Goal: Task Accomplishment & Management: Complete application form

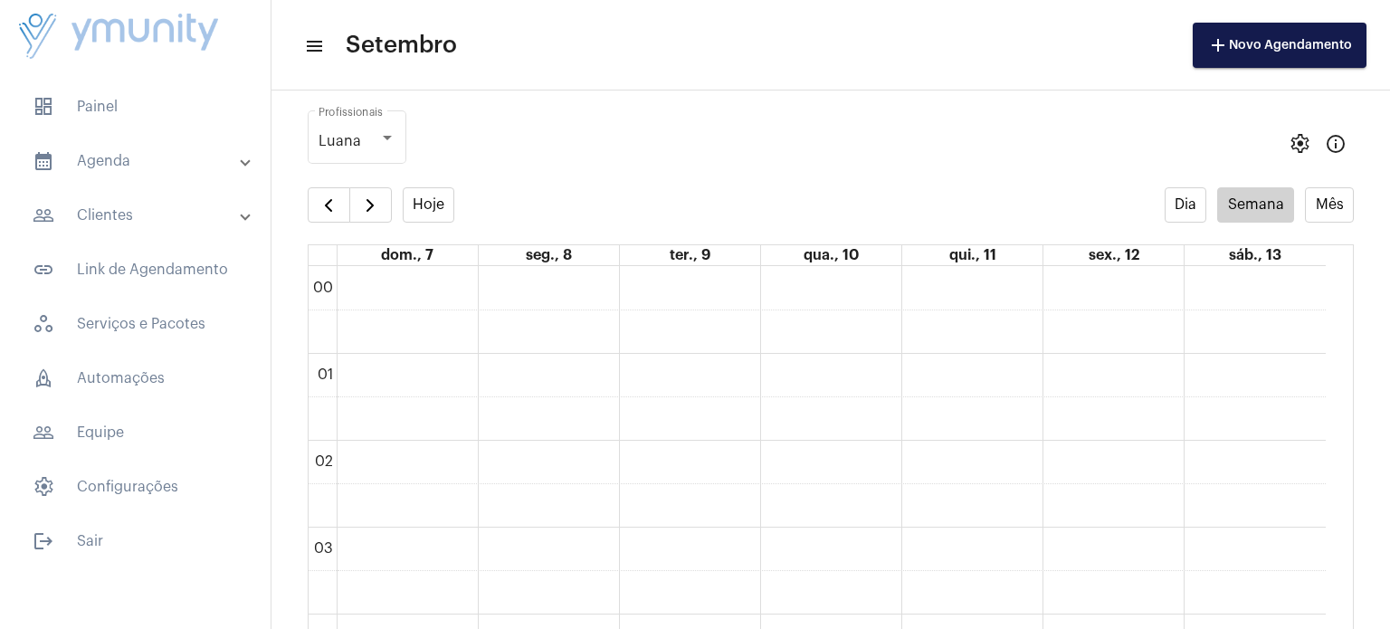
scroll to position [523, 0]
click at [380, 218] on button "button" at bounding box center [370, 205] width 43 height 36
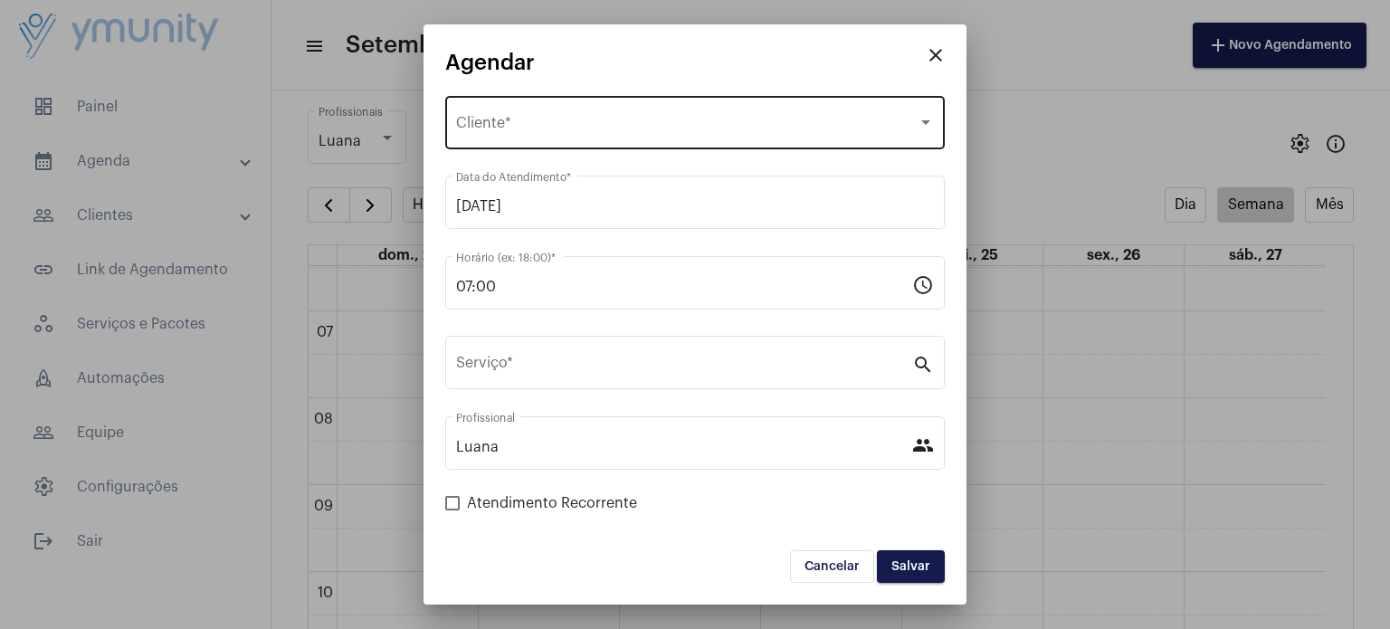
click at [529, 119] on span "Selecione o Cliente" at bounding box center [687, 127] width 462 height 16
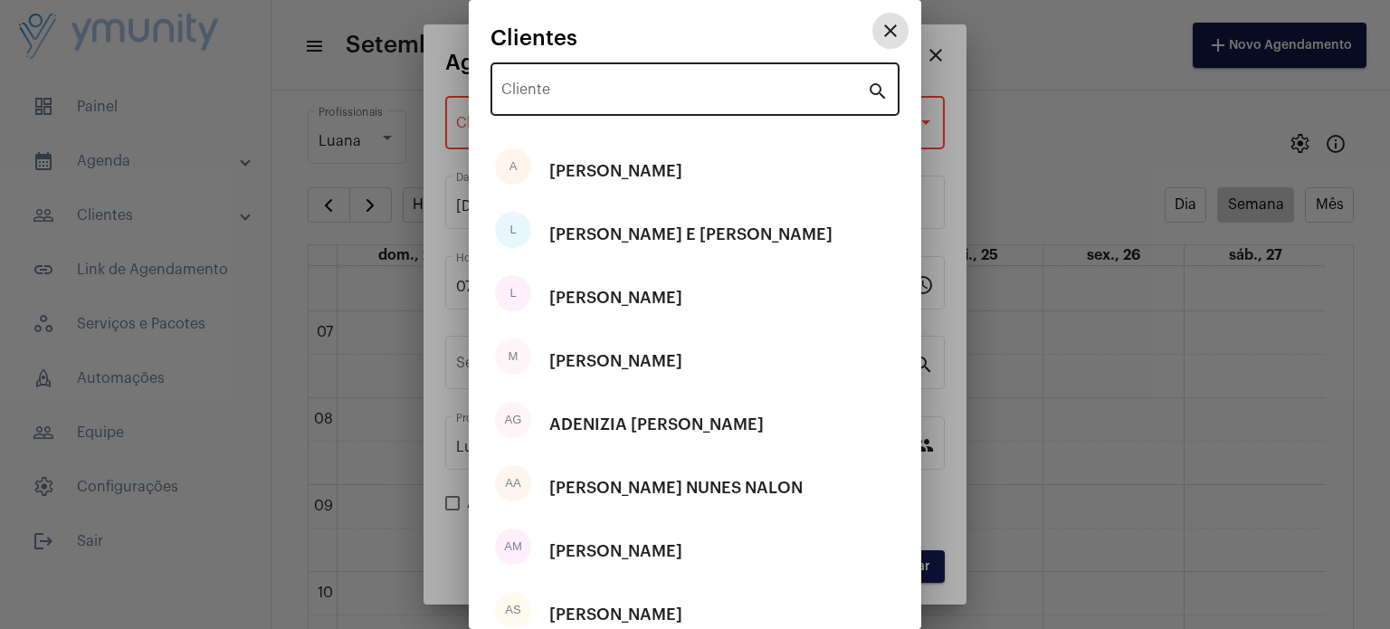
click at [542, 73] on div "Cliente" at bounding box center [684, 87] width 366 height 57
paste input "[PERSON_NAME]"
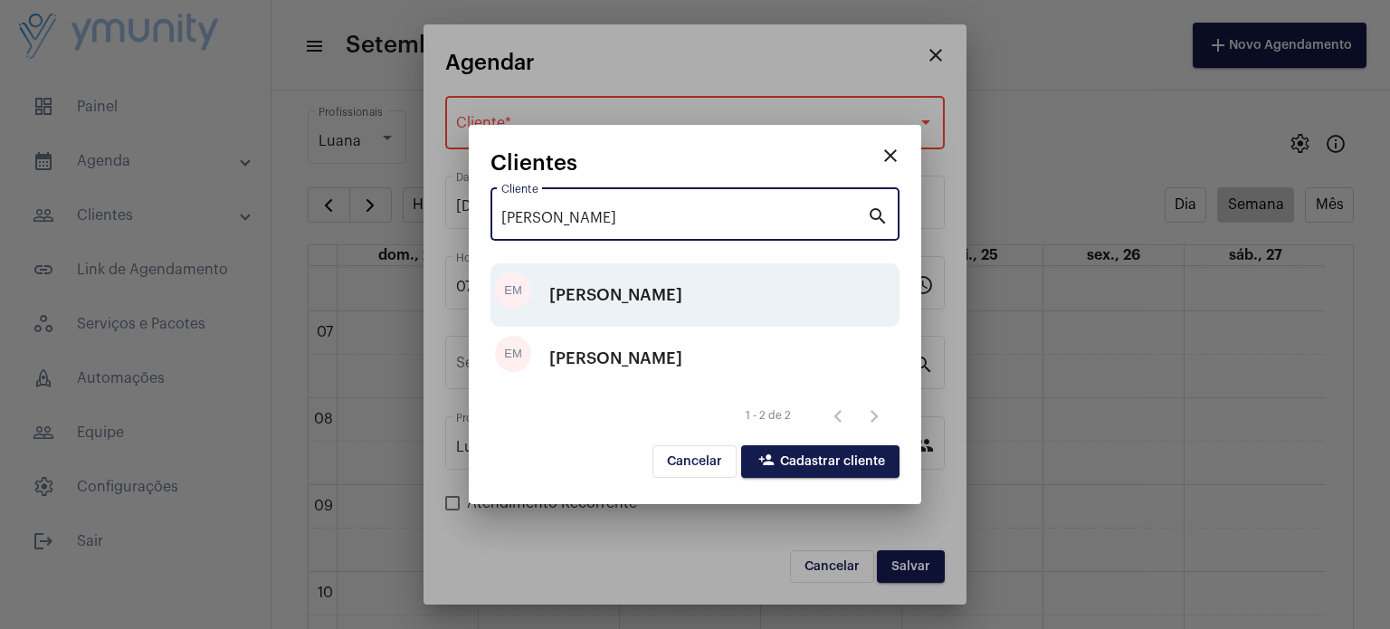
type input "[PERSON_NAME]"
click at [633, 282] on div "[PERSON_NAME]" at bounding box center [615, 295] width 133 height 54
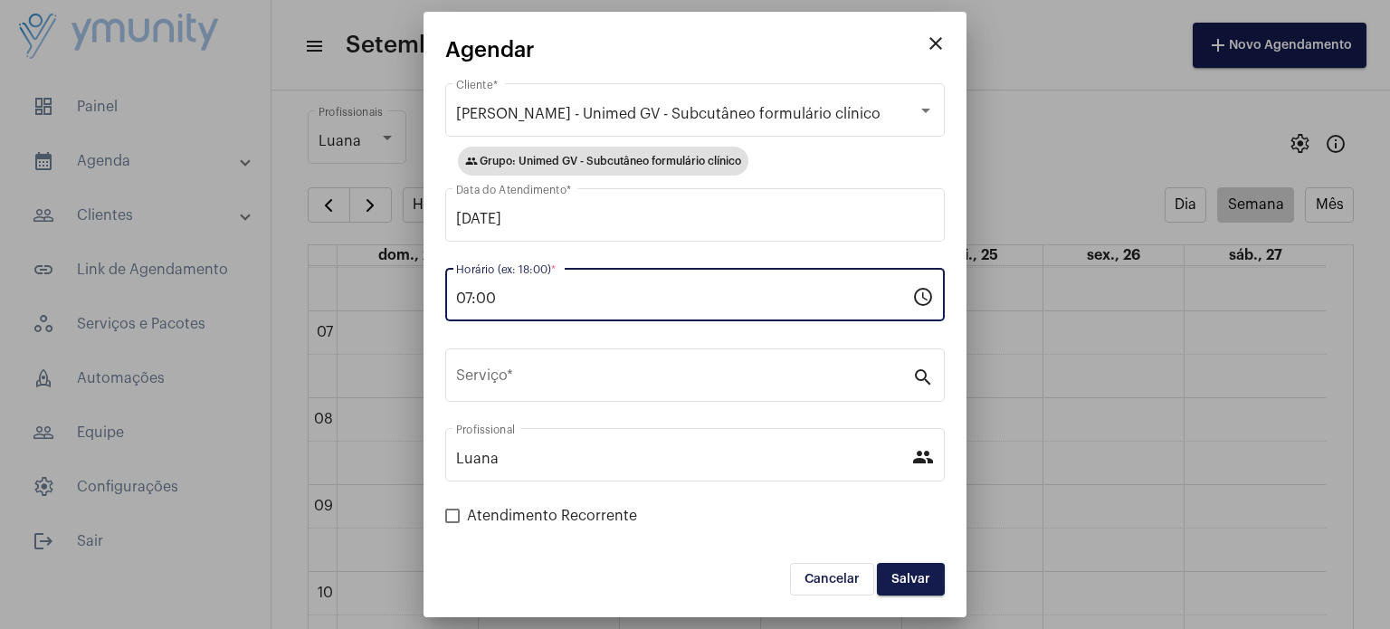
drag, startPoint x: 558, startPoint y: 302, endPoint x: 399, endPoint y: 319, distance: 159.2
click at [399, 319] on div "close [PERSON_NAME] - Unimed GV - Subcutâneo formulário clínico Cliente * group…" at bounding box center [695, 314] width 1390 height 629
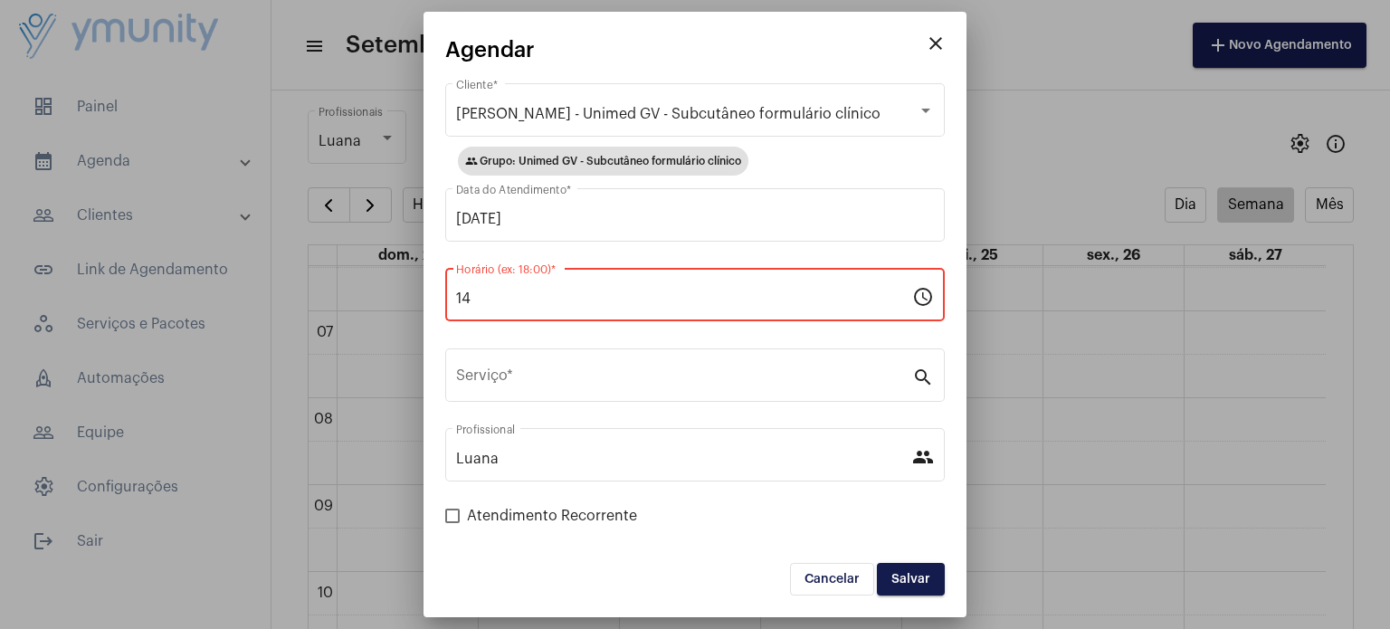
drag, startPoint x: 659, startPoint y: 55, endPoint x: 947, endPoint y: 94, distance: 290.5
click at [947, 94] on mat-dialog-container "close [PERSON_NAME] - Unimed GV - Subcutâneo formulário clínico Cliente * group…" at bounding box center [695, 315] width 543 height 606
drag, startPoint x: 566, startPoint y: 302, endPoint x: 540, endPoint y: 299, distance: 26.5
click at [540, 299] on input "14" at bounding box center [684, 299] width 456 height 16
type input "1"
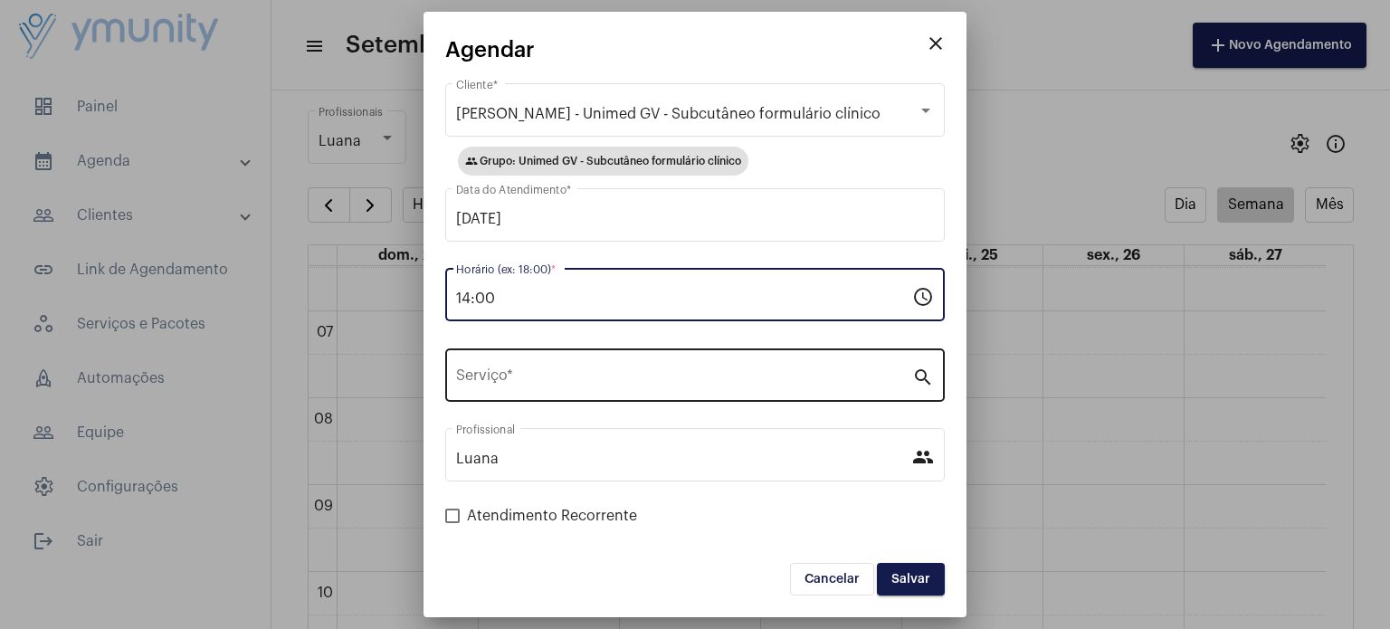
type input "14:00"
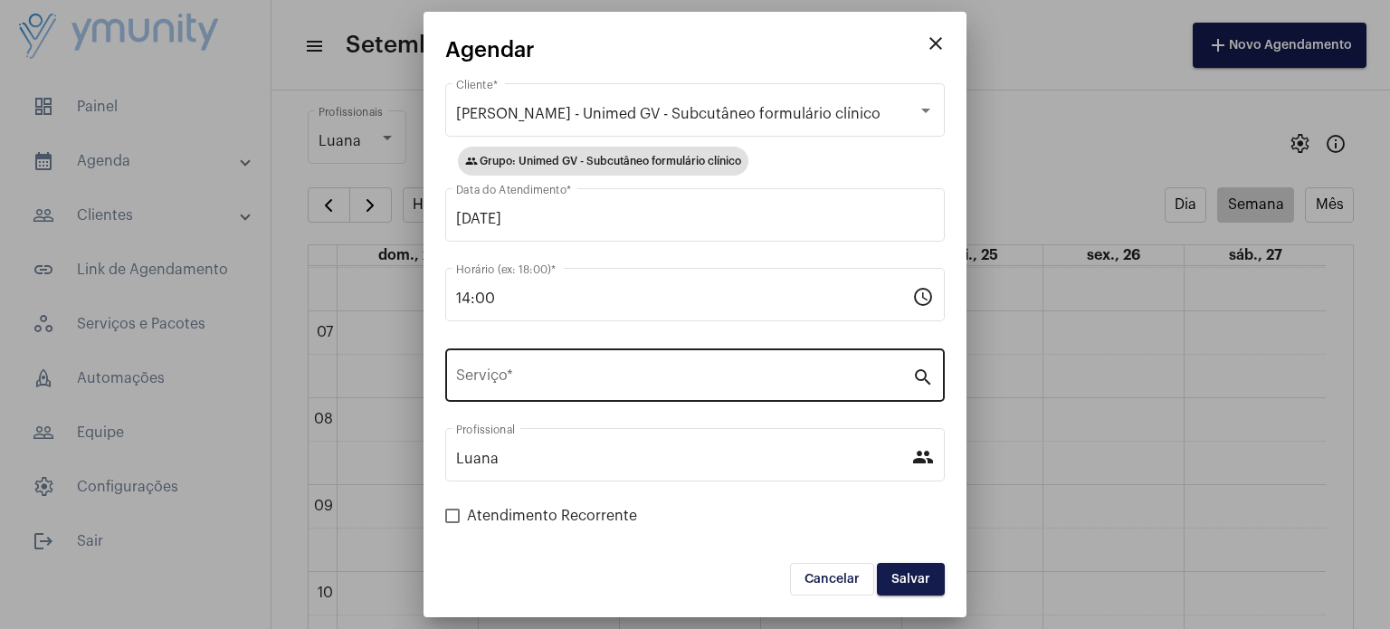
click at [507, 388] on div "Serviço *" at bounding box center [684, 373] width 456 height 57
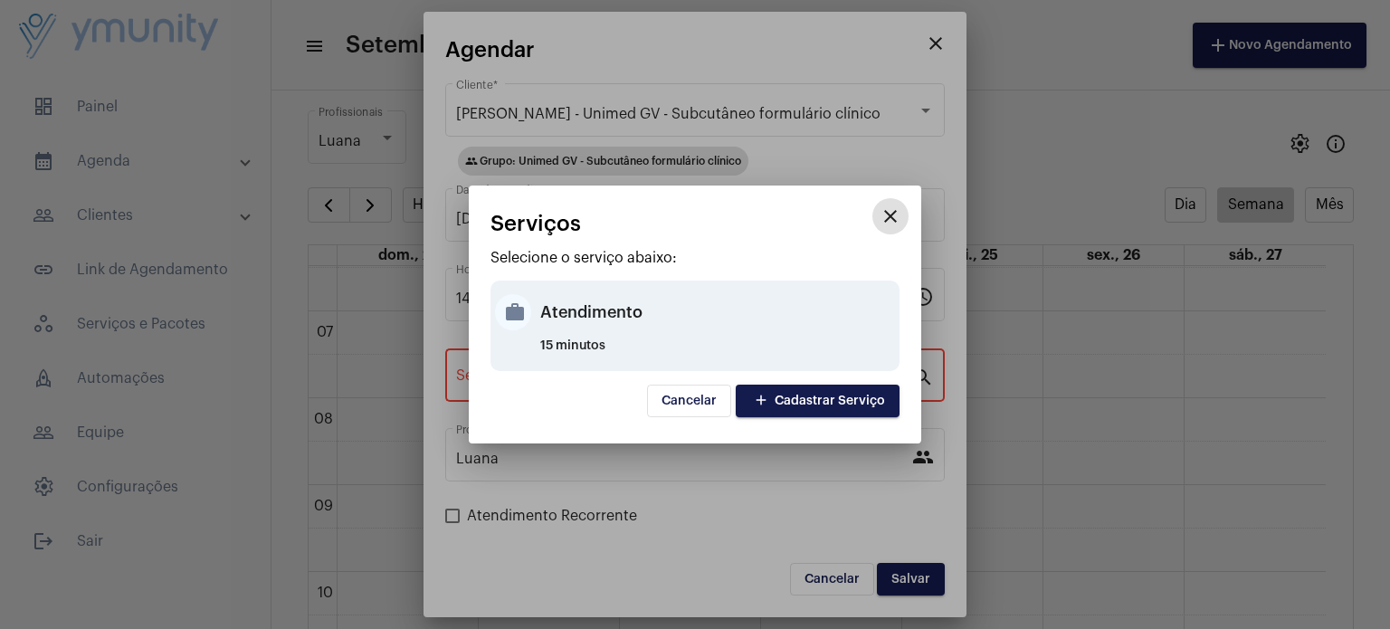
click at [607, 320] on div "Atendimento" at bounding box center [717, 312] width 355 height 54
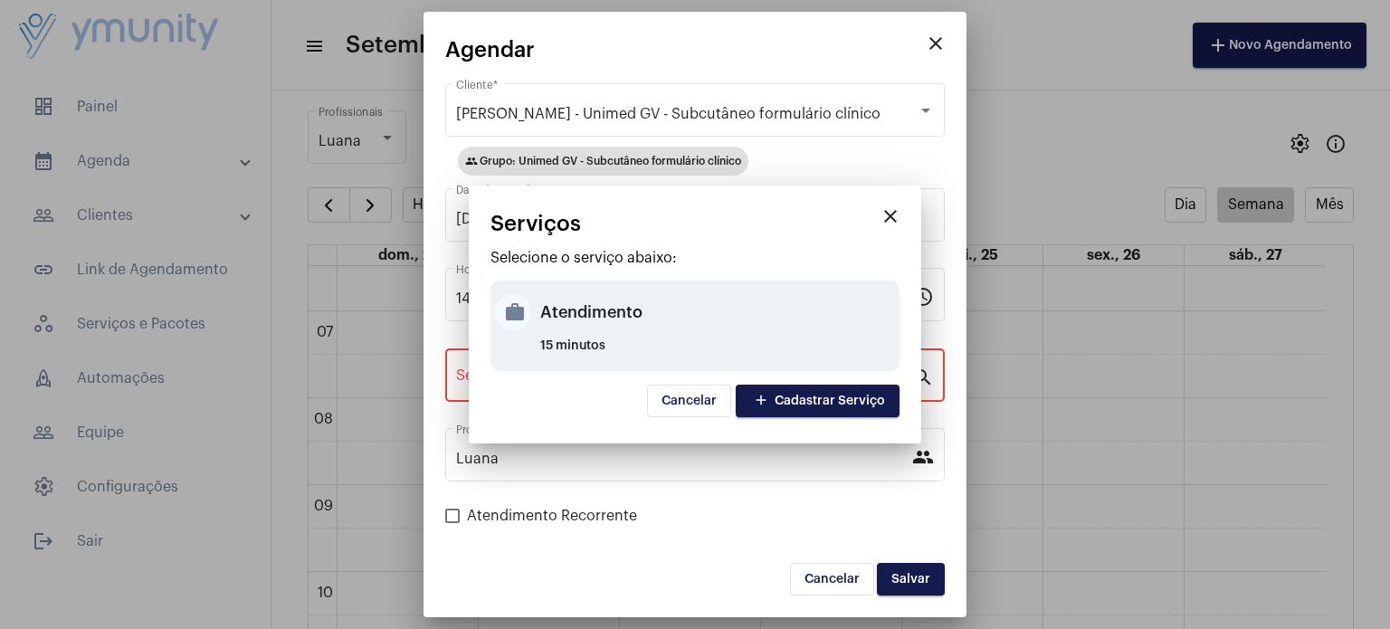
type input "Atendimento"
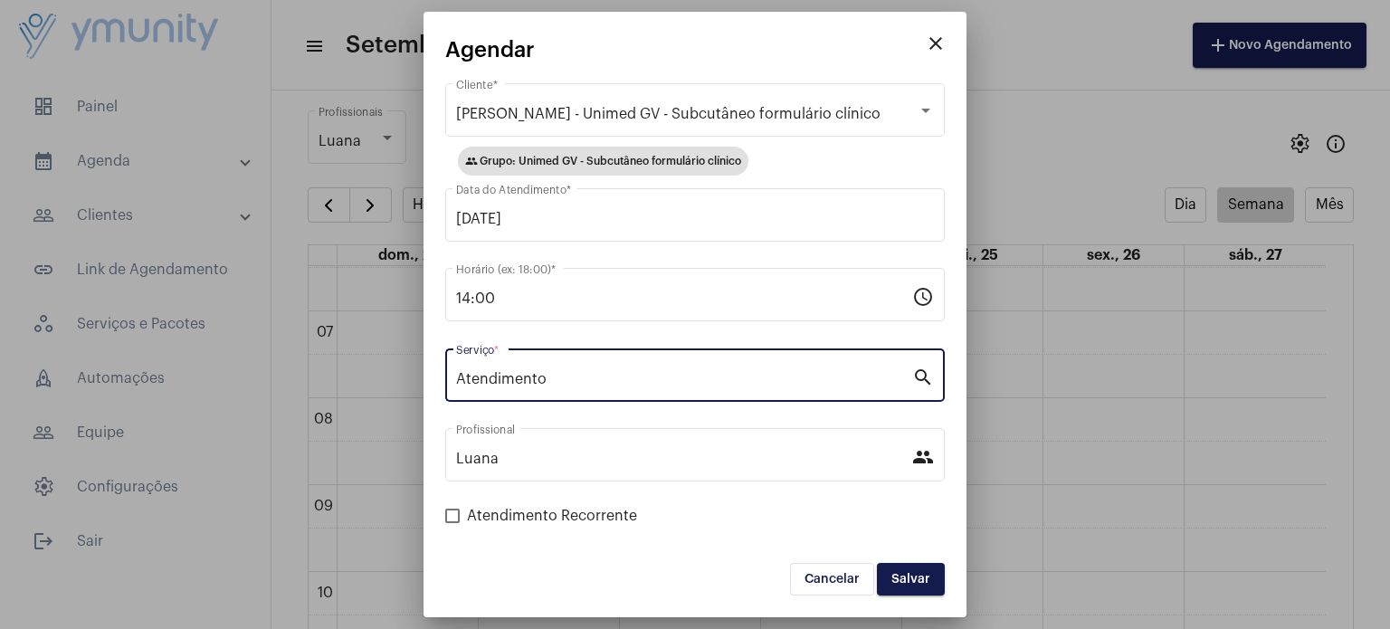
click at [912, 569] on button "Salvar" at bounding box center [911, 579] width 68 height 33
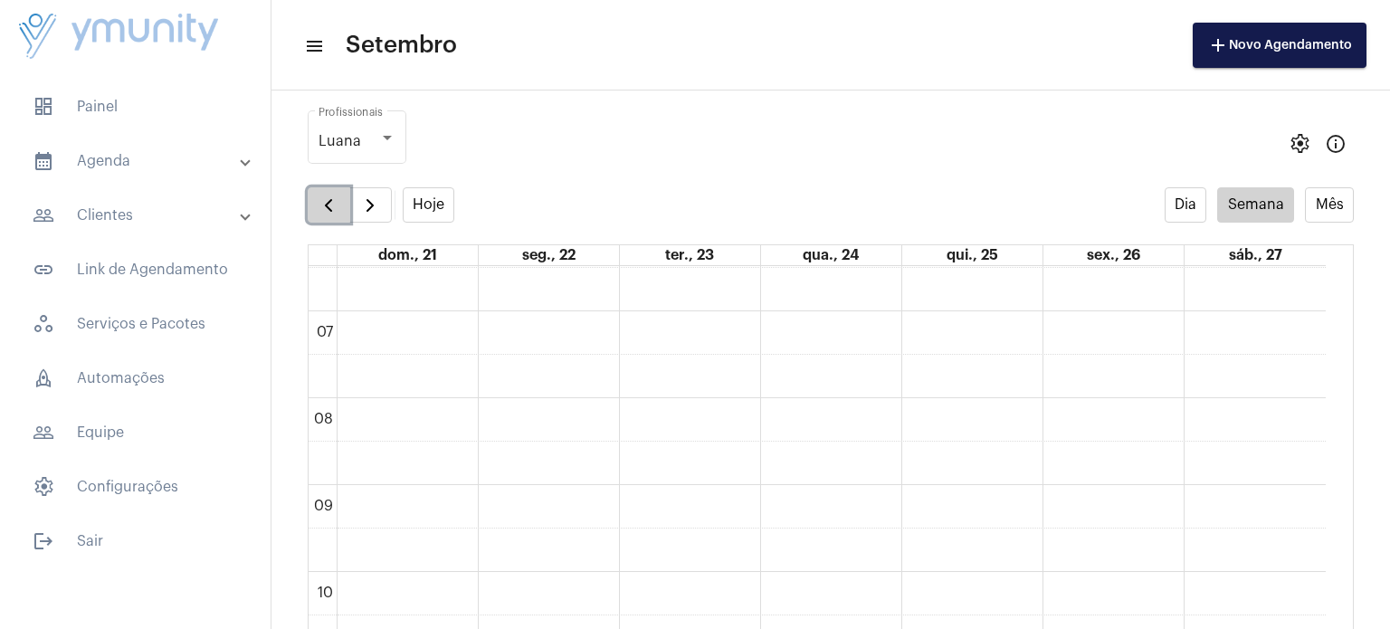
click at [332, 203] on span "button" at bounding box center [329, 206] width 22 height 22
